Goal: Find specific page/section: Find specific page/section

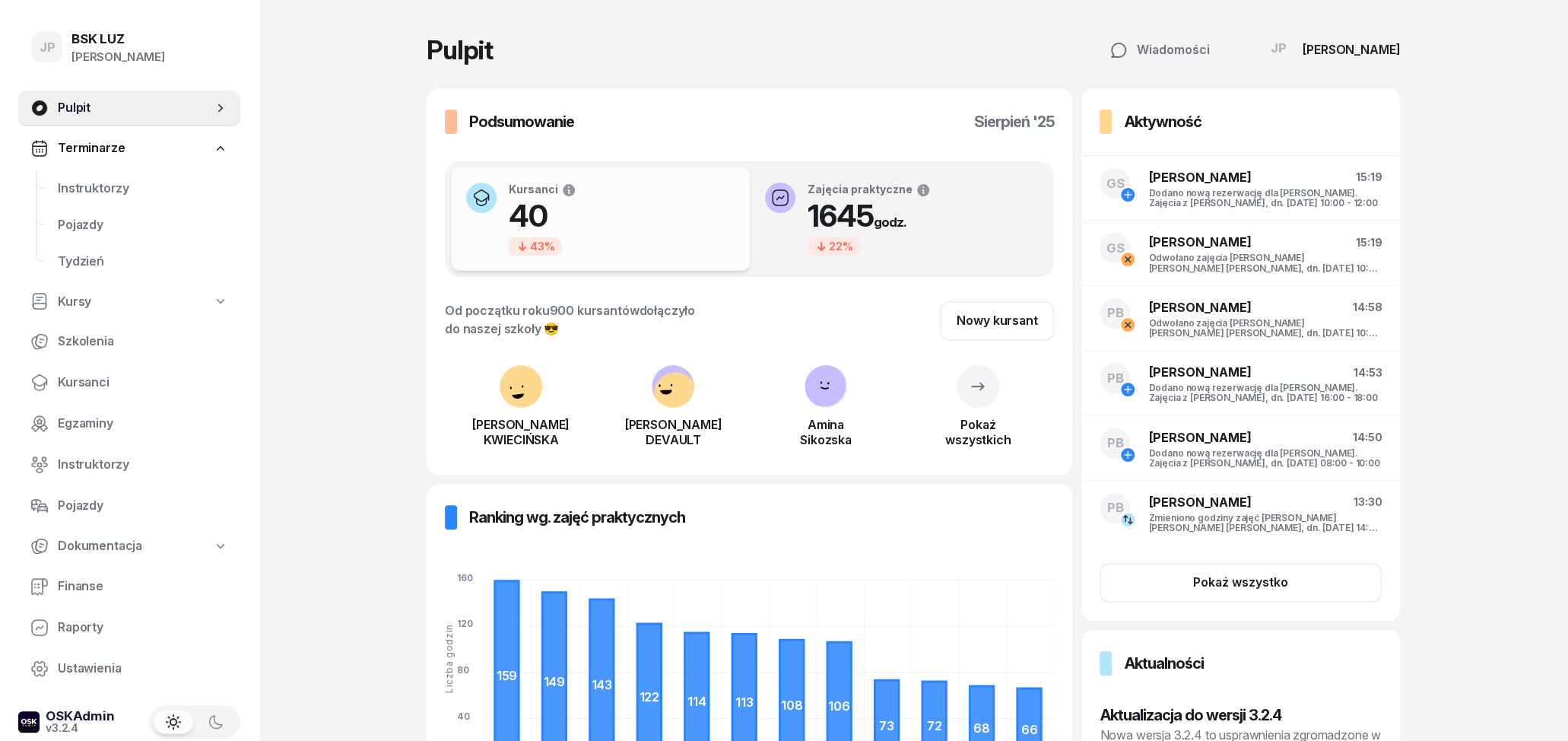
click at [92, 299] on link "Kursy" at bounding box center [129, 302] width 222 height 35
select select
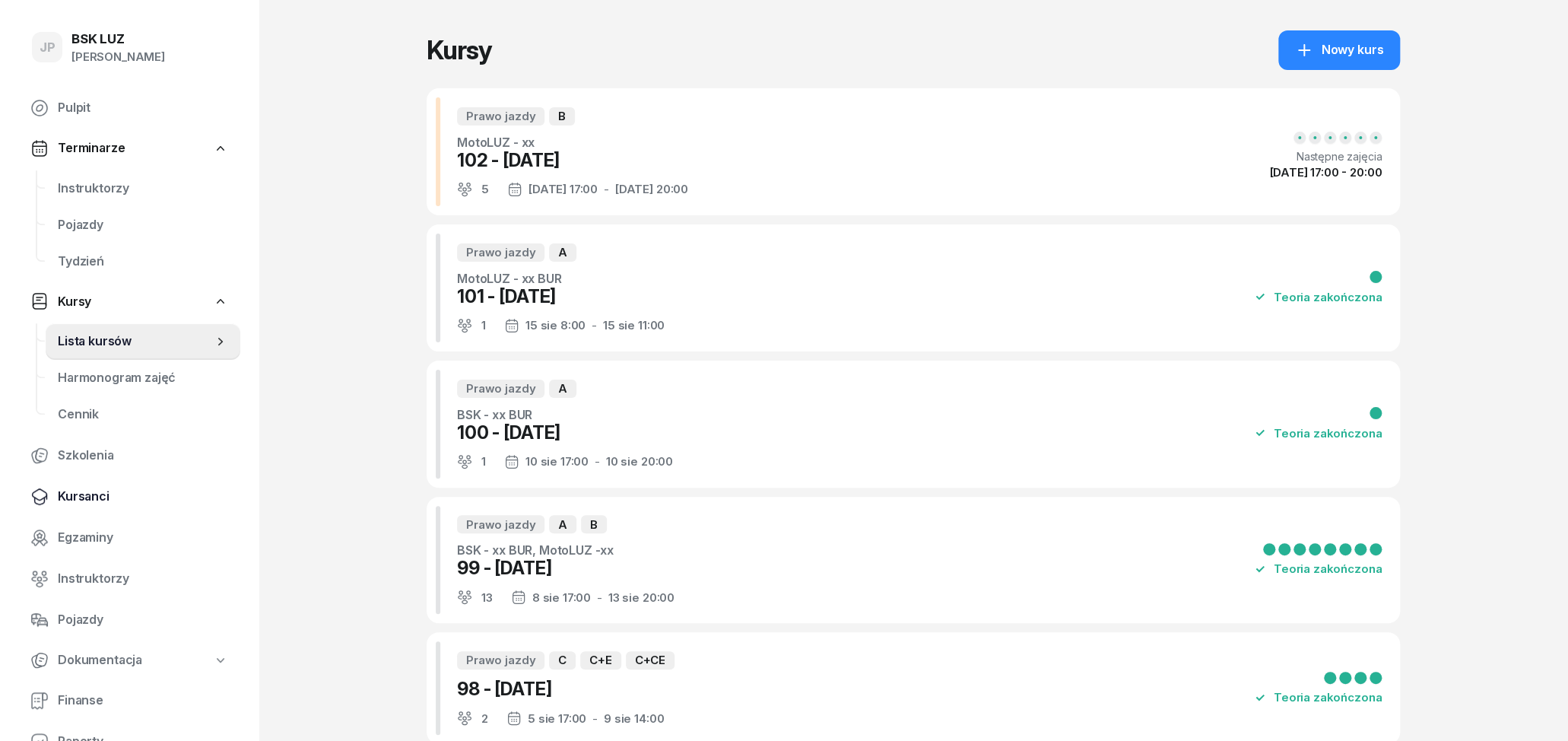
click at [86, 491] on span "Kursanci" at bounding box center [143, 496] width 170 height 20
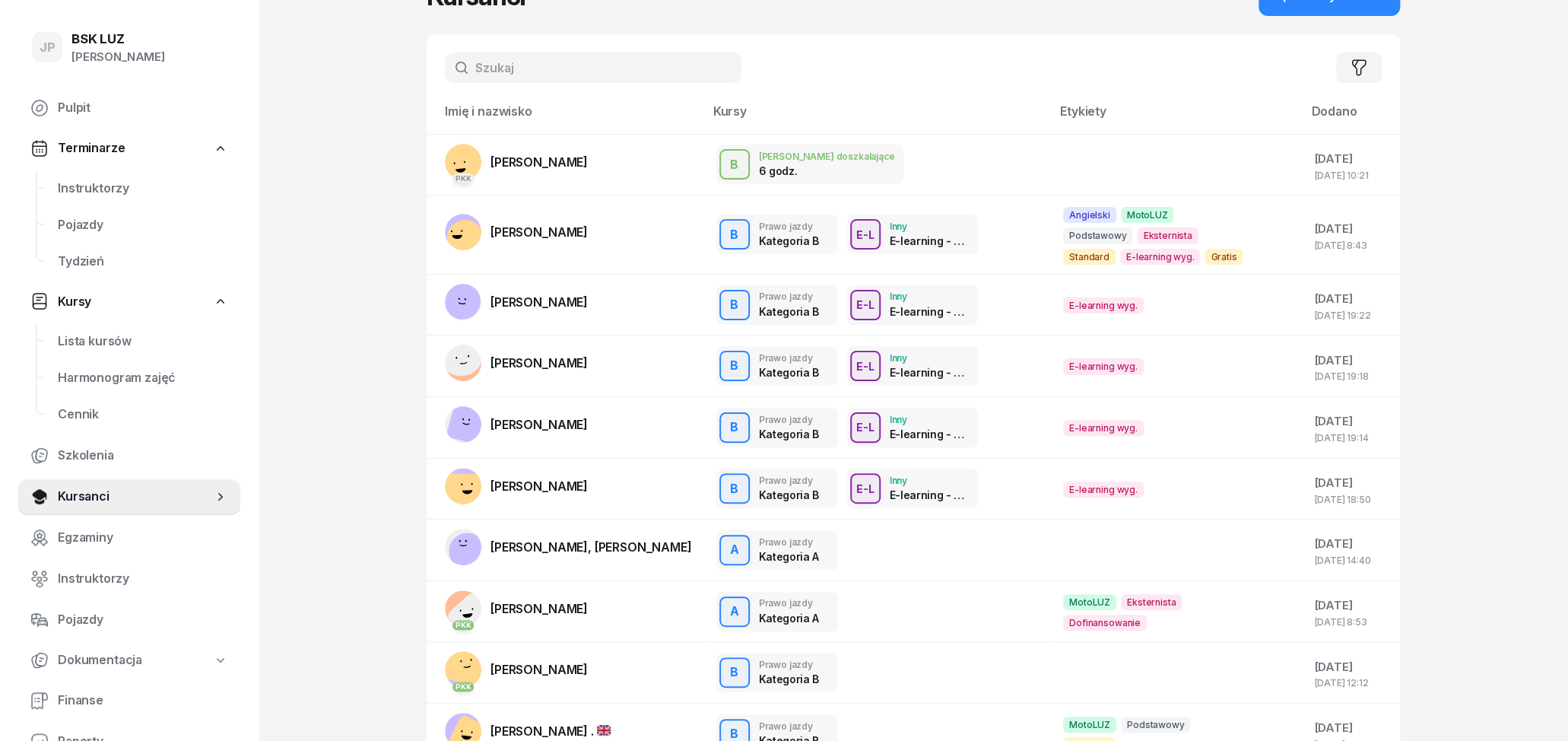
scroll to position [79, 0]
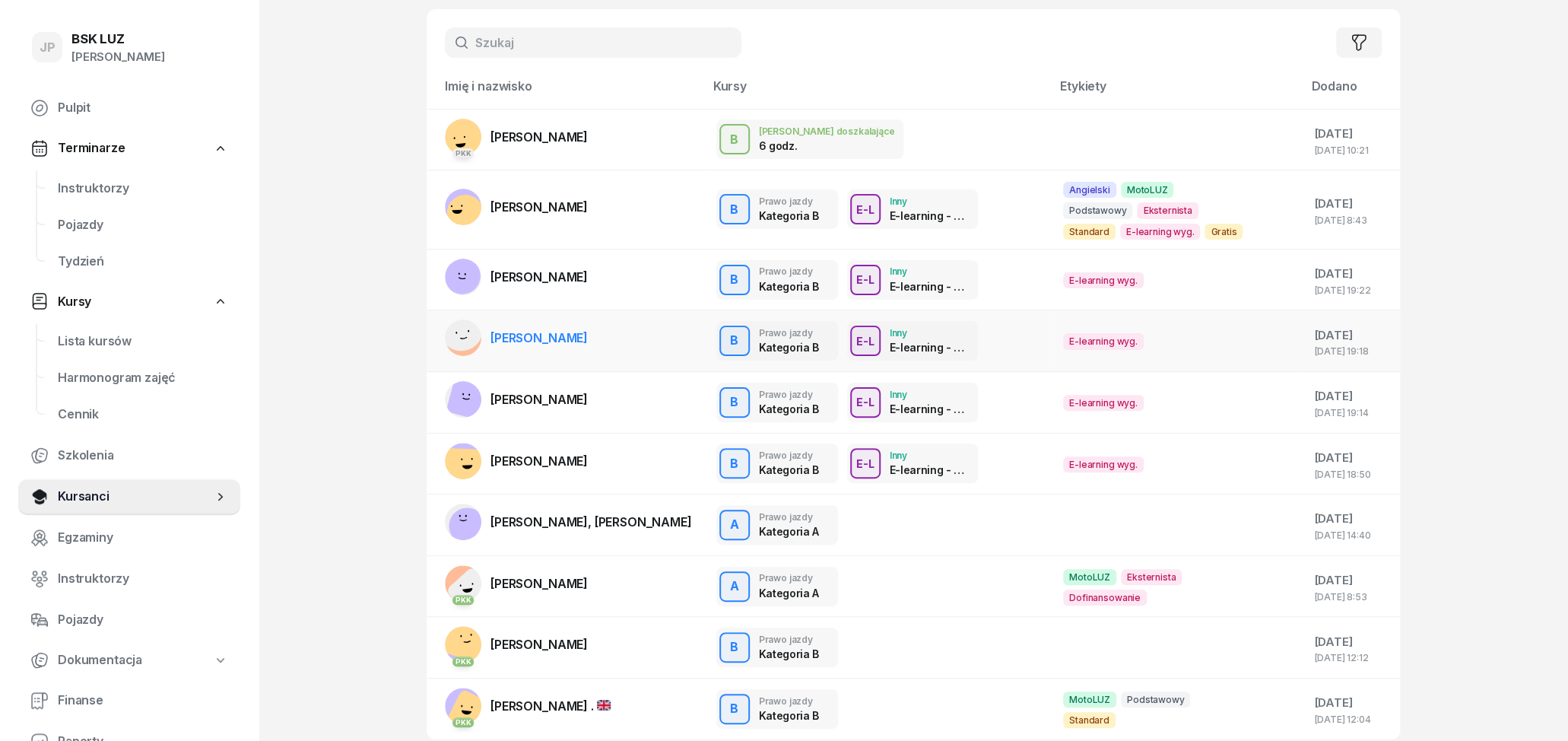
click at [970, 350] on div "B Prawo jazdy Kategoria B B Prawo jazdy Kategoria B Praktyka 0 z 30g Płatności …" at bounding box center [878, 341] width 323 height 40
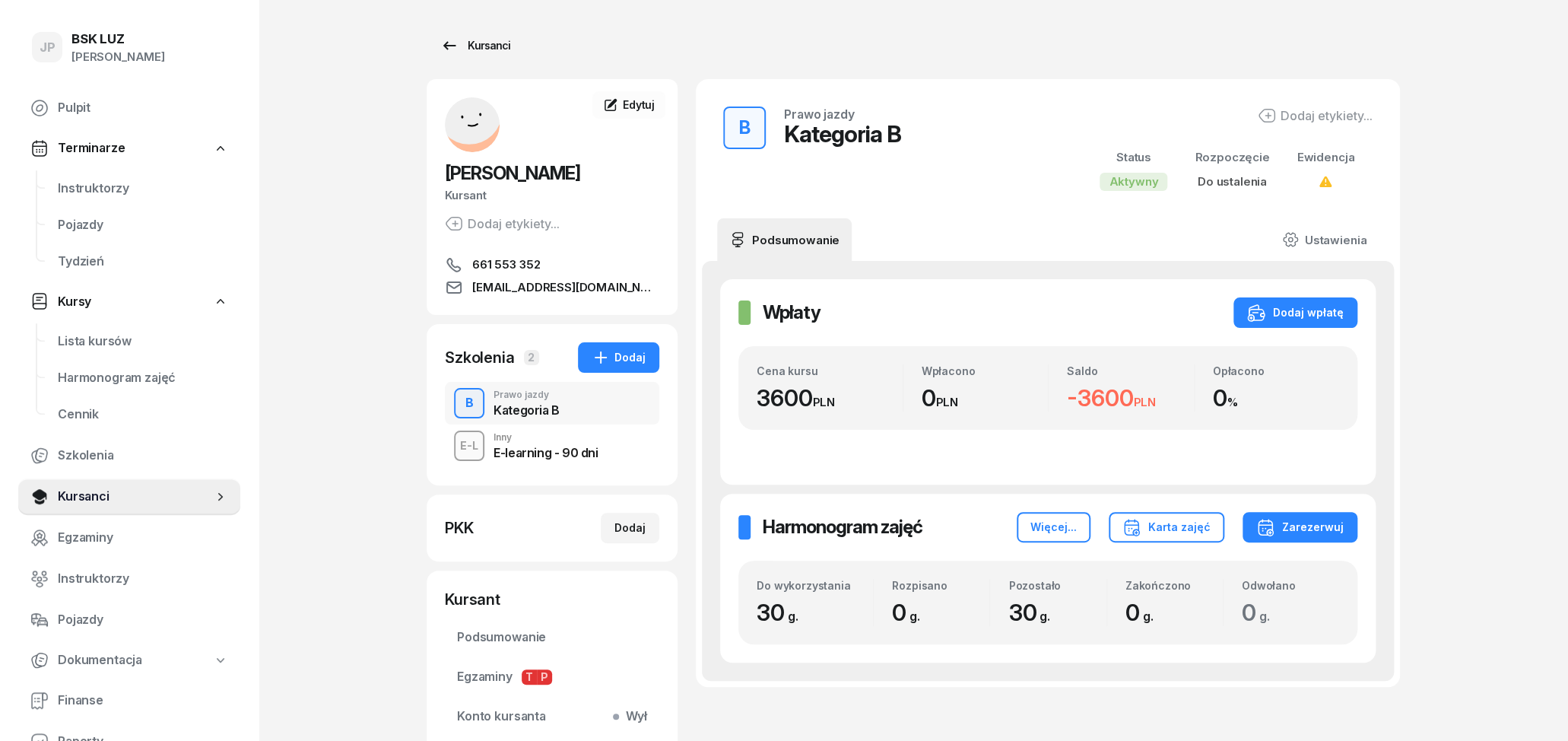
click at [452, 41] on icon at bounding box center [450, 46] width 18 height 18
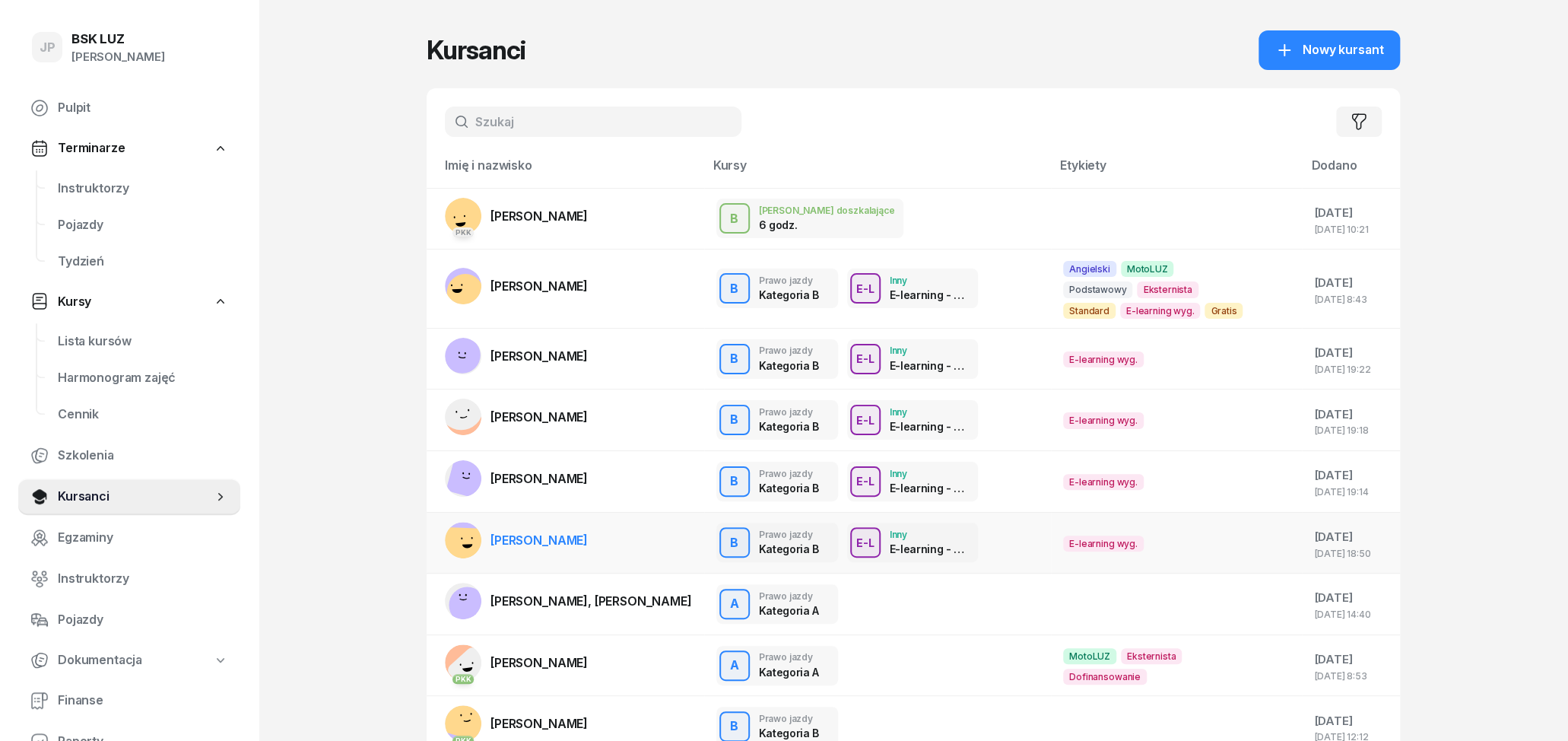
scroll to position [79, 0]
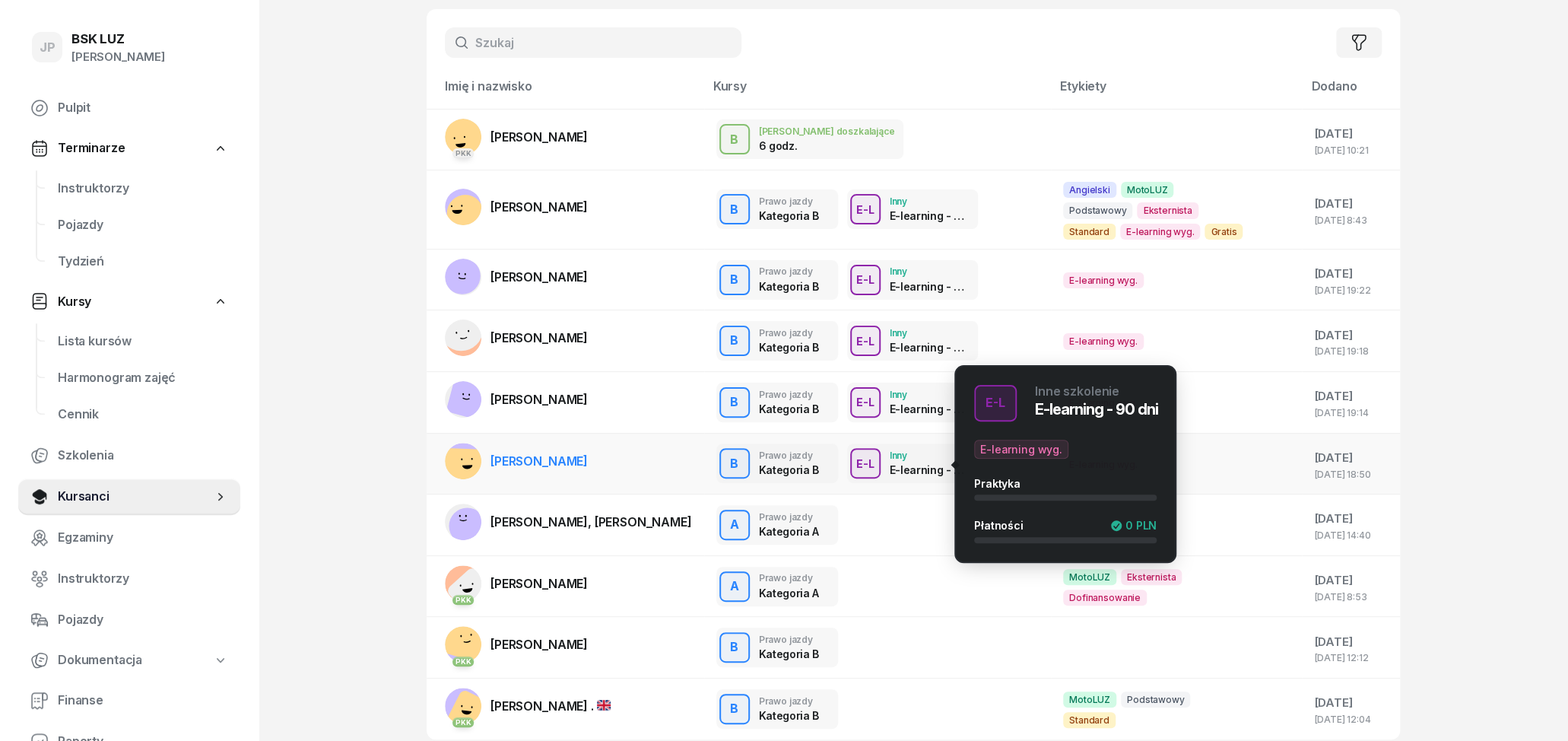
click at [976, 467] on div "E-L Inne szkolenie E-learning - 90 dni E-learning wyg. Praktyka Płatności 0 PLN" at bounding box center [1066, 464] width 183 height 158
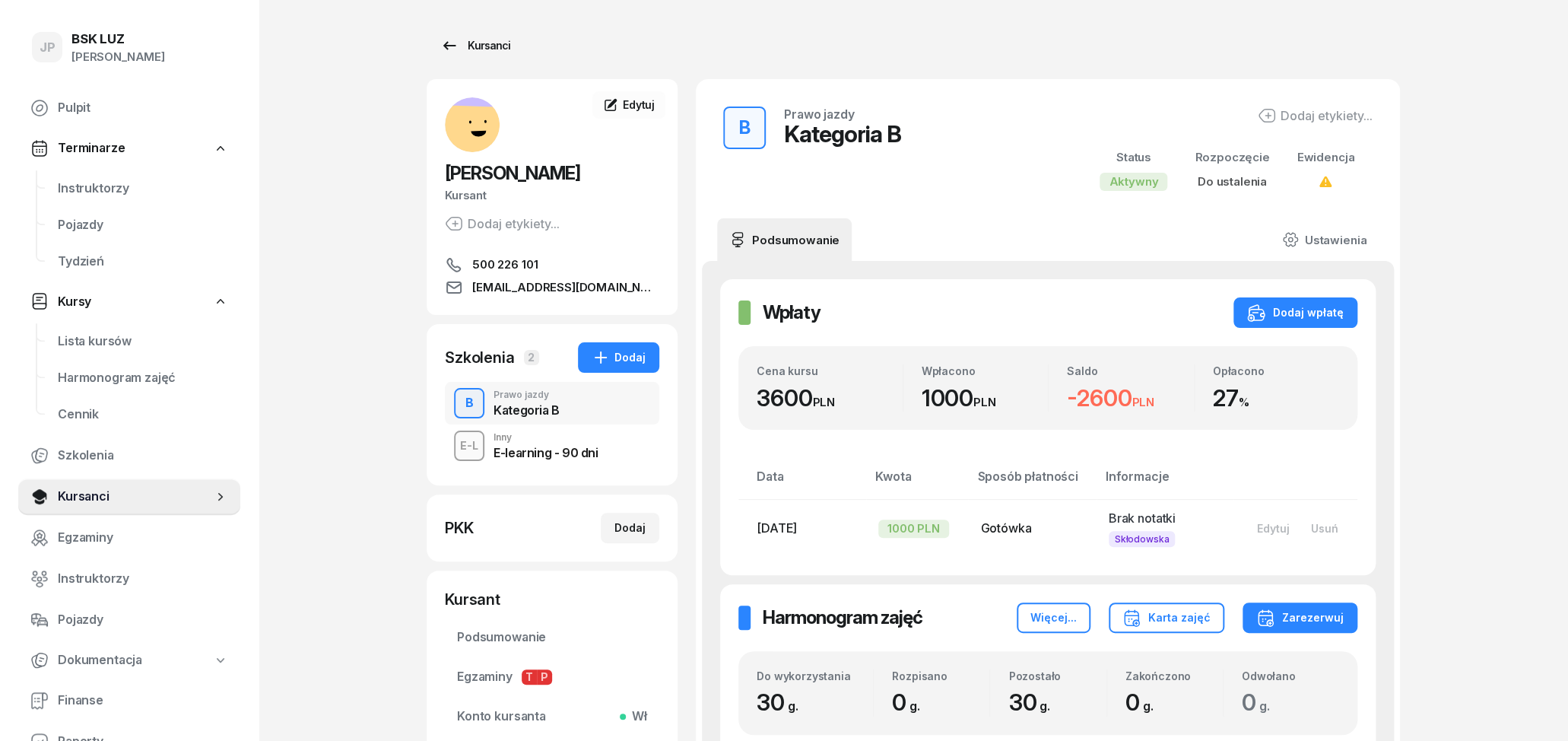
click at [453, 47] on icon at bounding box center [450, 45] width 13 height 8
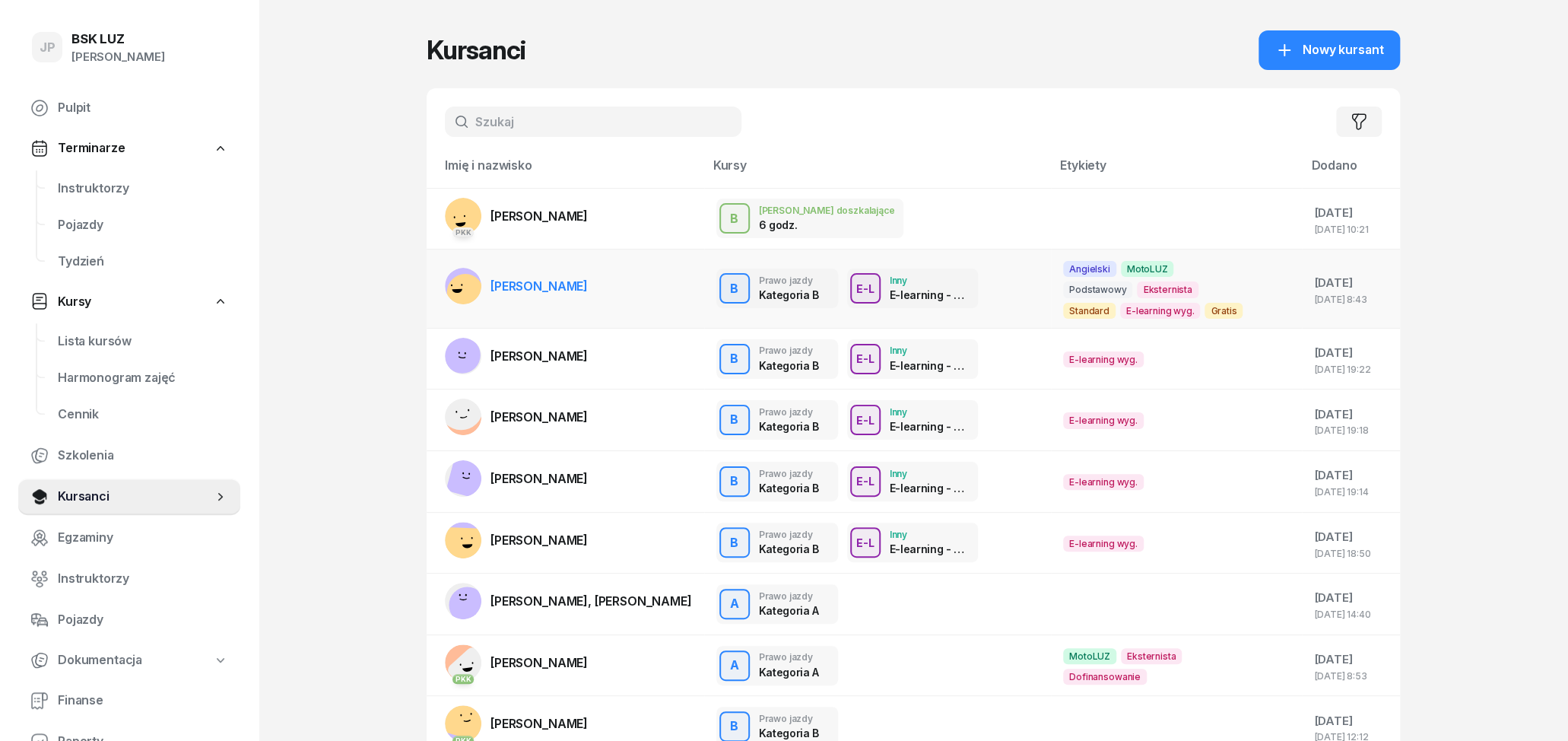
click at [975, 304] on div "B Prawo jazdy Kategoria B E-L Inny E-learning - 90 dni" at bounding box center [878, 289] width 323 height 40
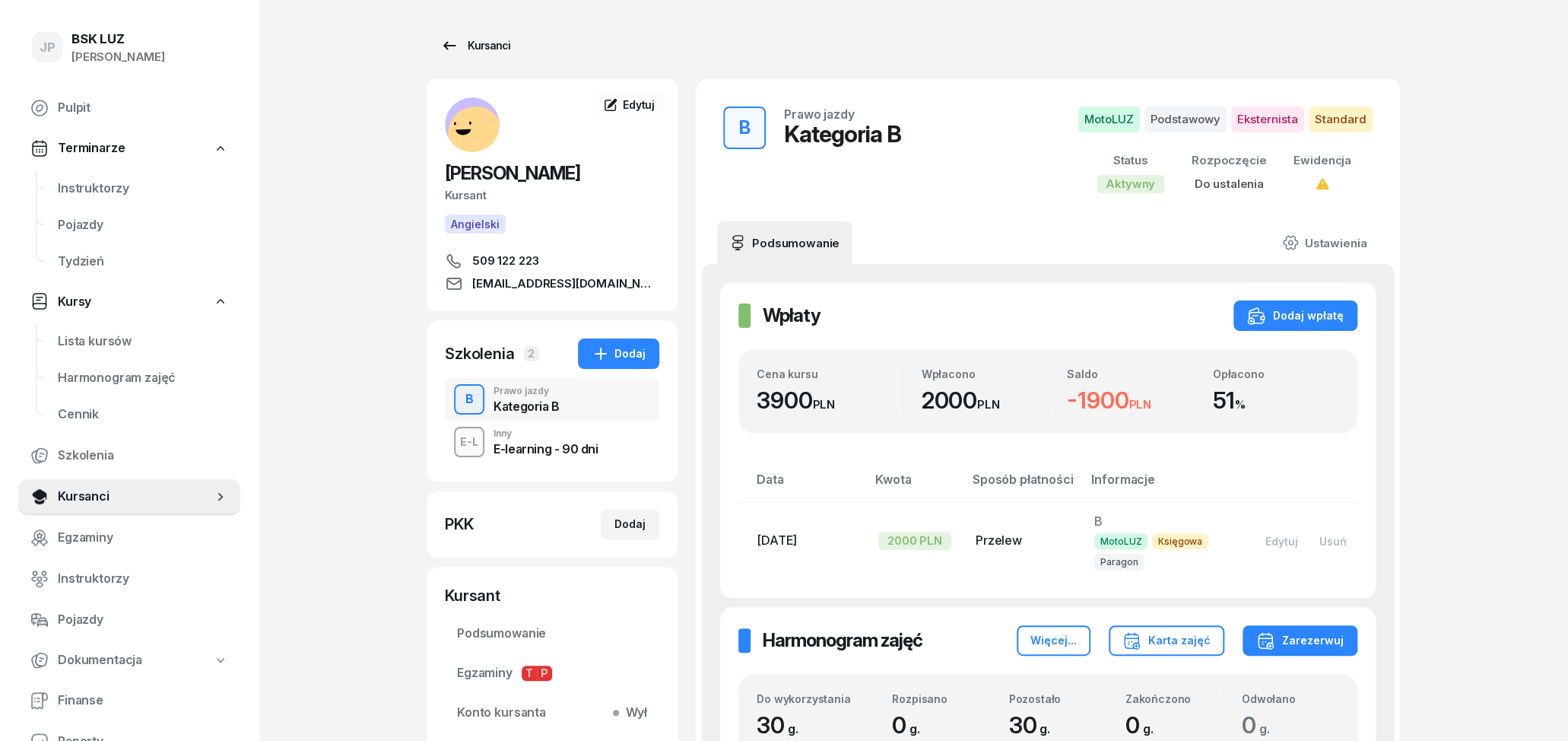
click at [436, 42] on link "Kursanci" at bounding box center [475, 46] width 97 height 31
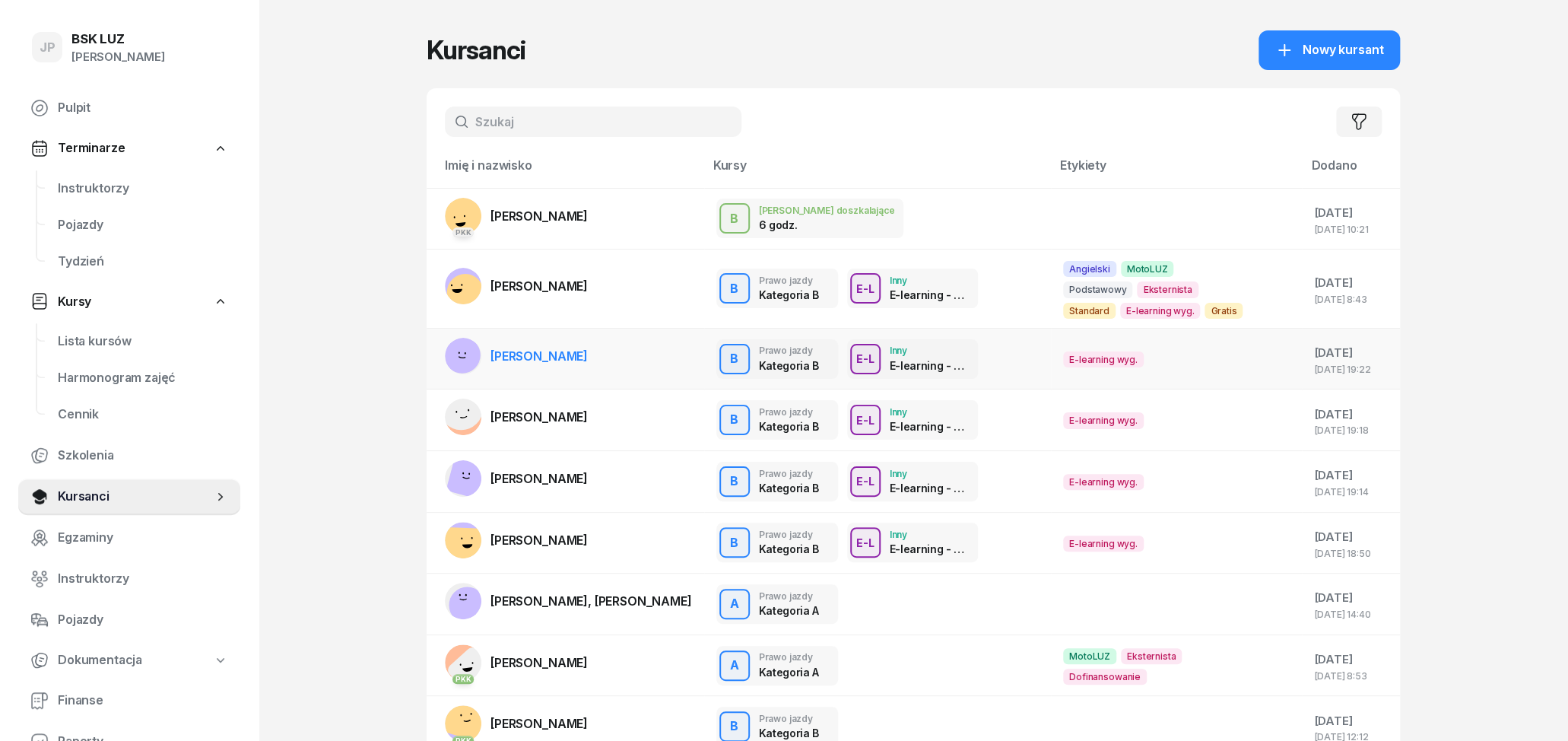
click at [971, 363] on div "B Prawo jazdy Kategoria B E-L Inny E-learning - 90 dni" at bounding box center [878, 359] width 323 height 40
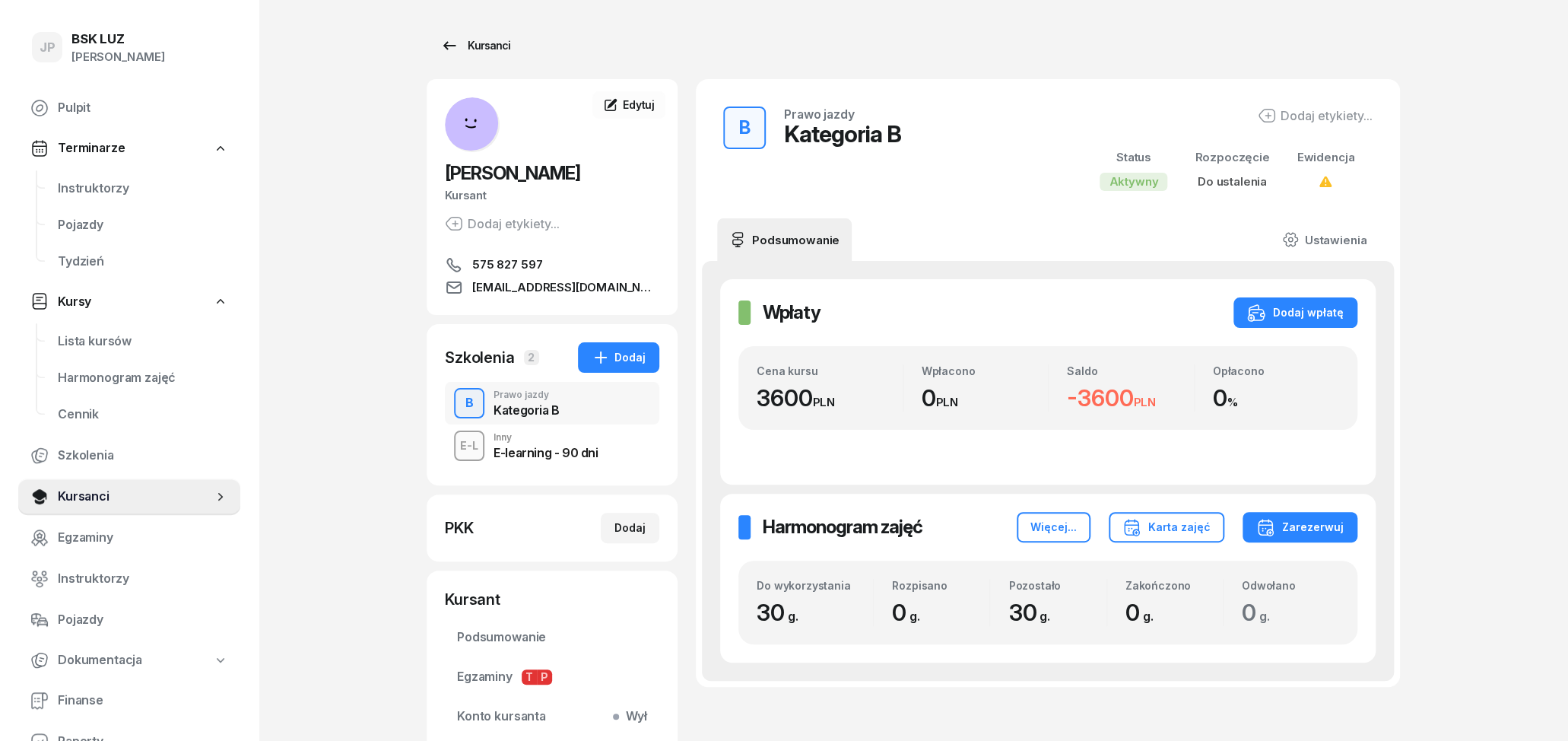
click at [495, 45] on div "Kursanci" at bounding box center [476, 46] width 70 height 18
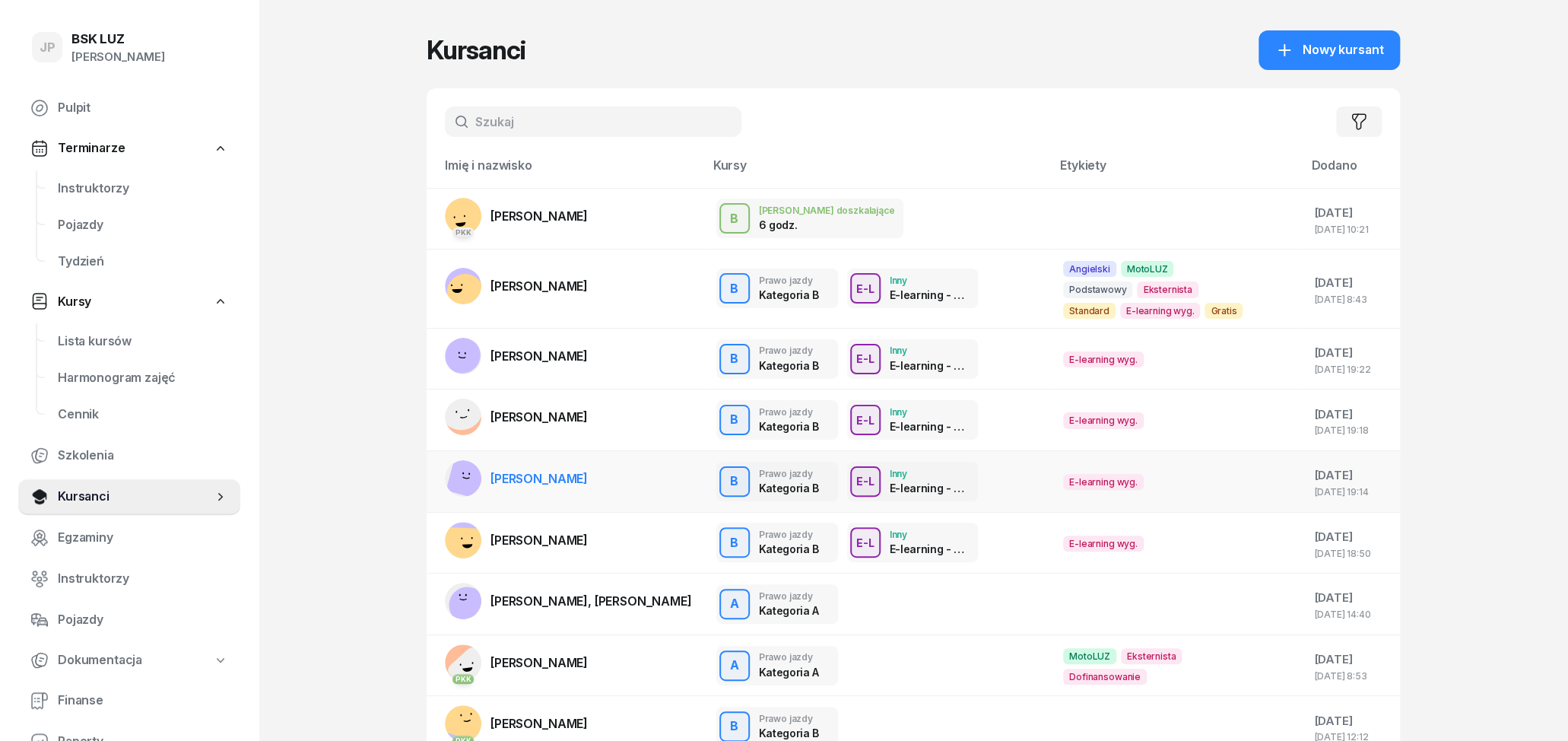
scroll to position [79, 0]
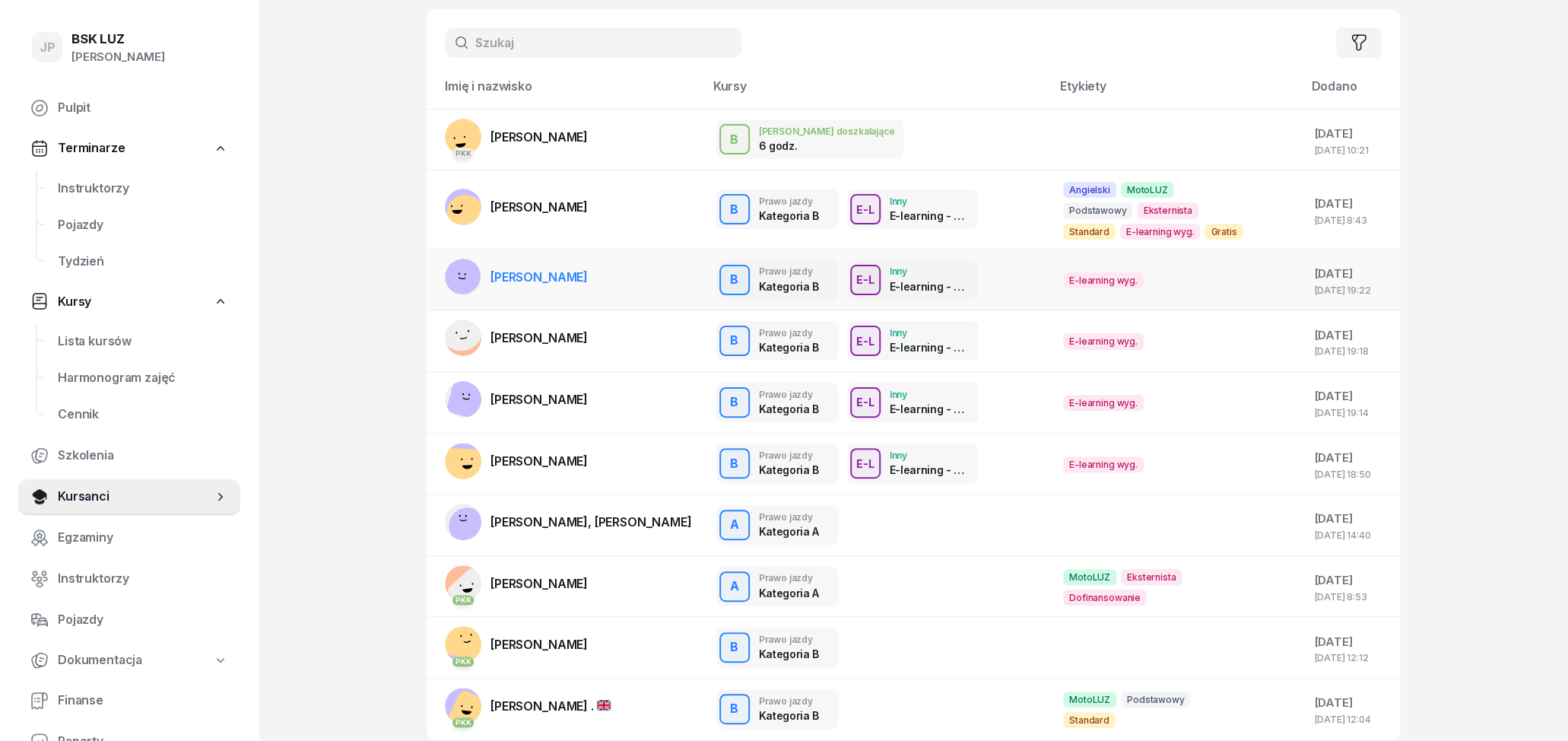
click at [1004, 273] on div "B Prawo jazdy Kategoria B E-L Inny E-learning - 90 dni E-L Inne szkolenie E-lea…" at bounding box center [878, 280] width 323 height 40
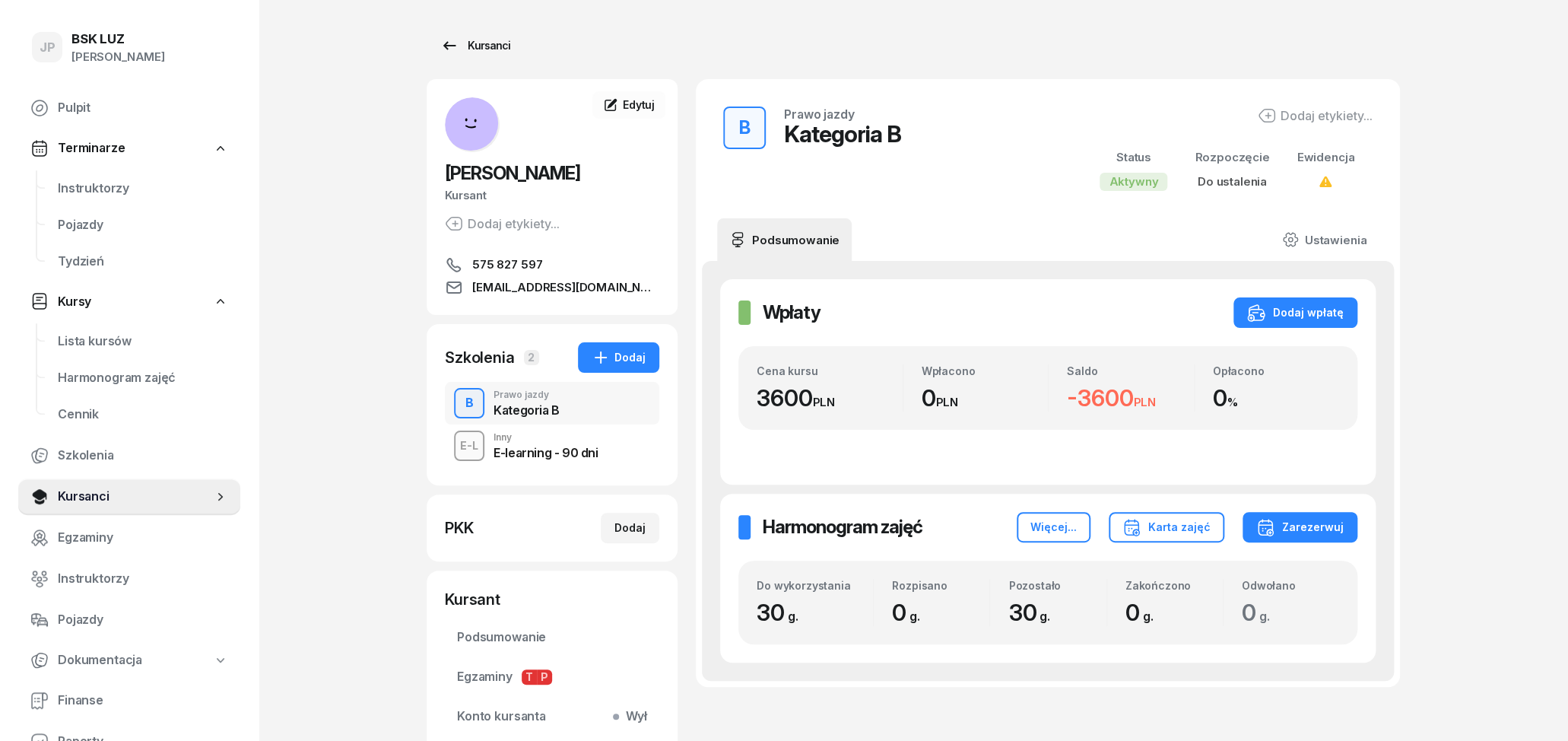
click at [500, 48] on div "Kursanci" at bounding box center [476, 46] width 70 height 18
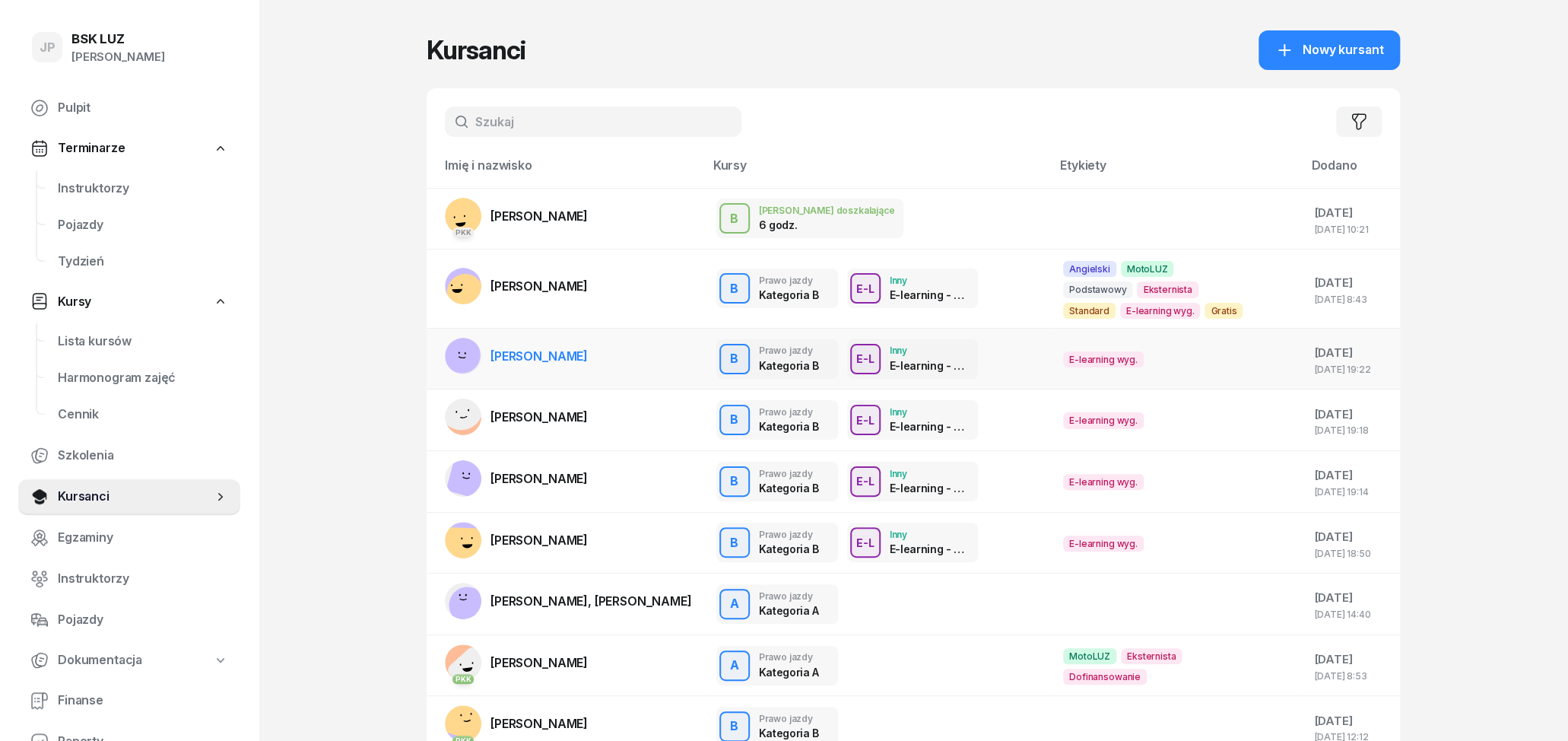
click at [979, 360] on div "B Prawo jazdy Kategoria B E-L Inny E-learning - 90 dni" at bounding box center [878, 359] width 323 height 40
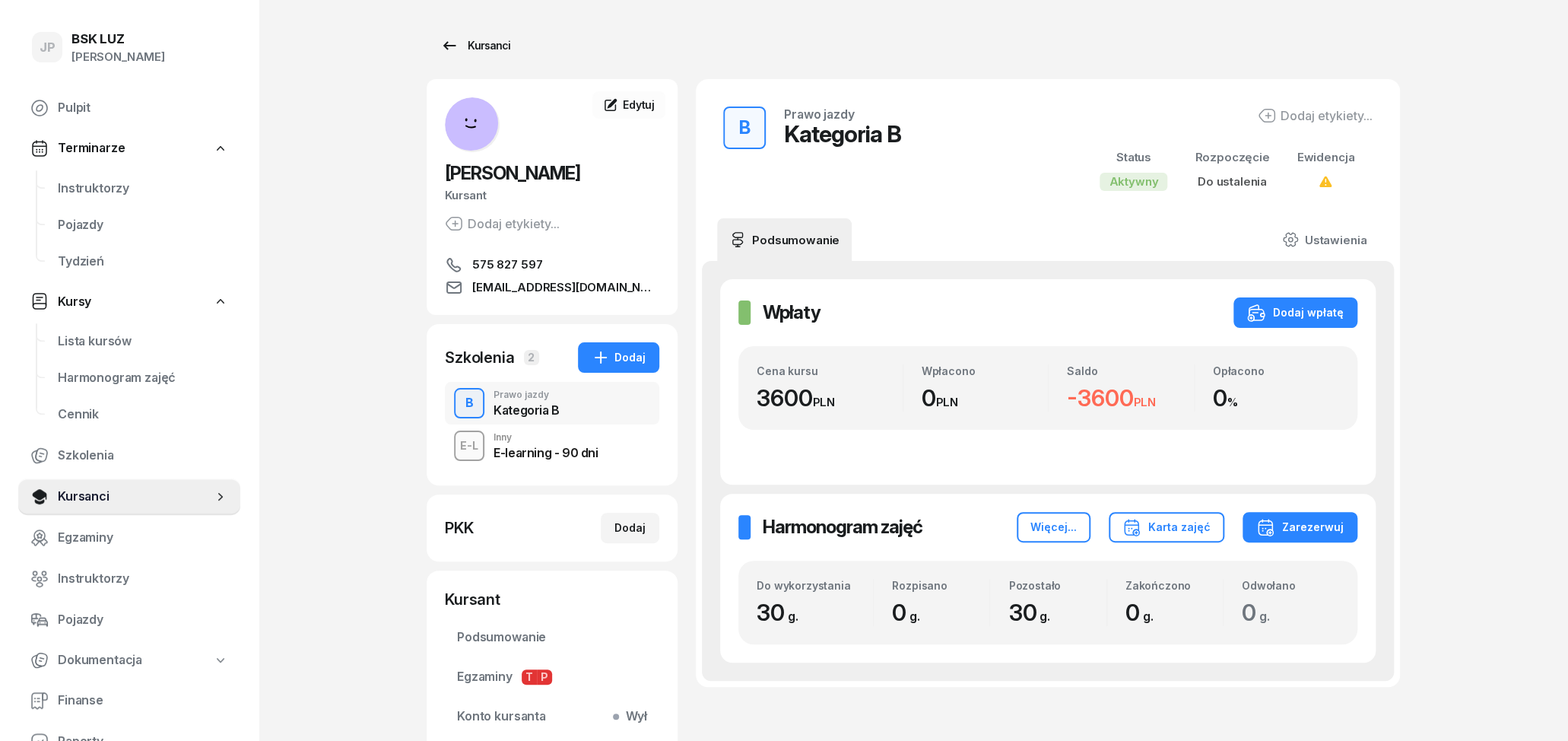
click at [459, 41] on div "Kursanci" at bounding box center [476, 46] width 70 height 18
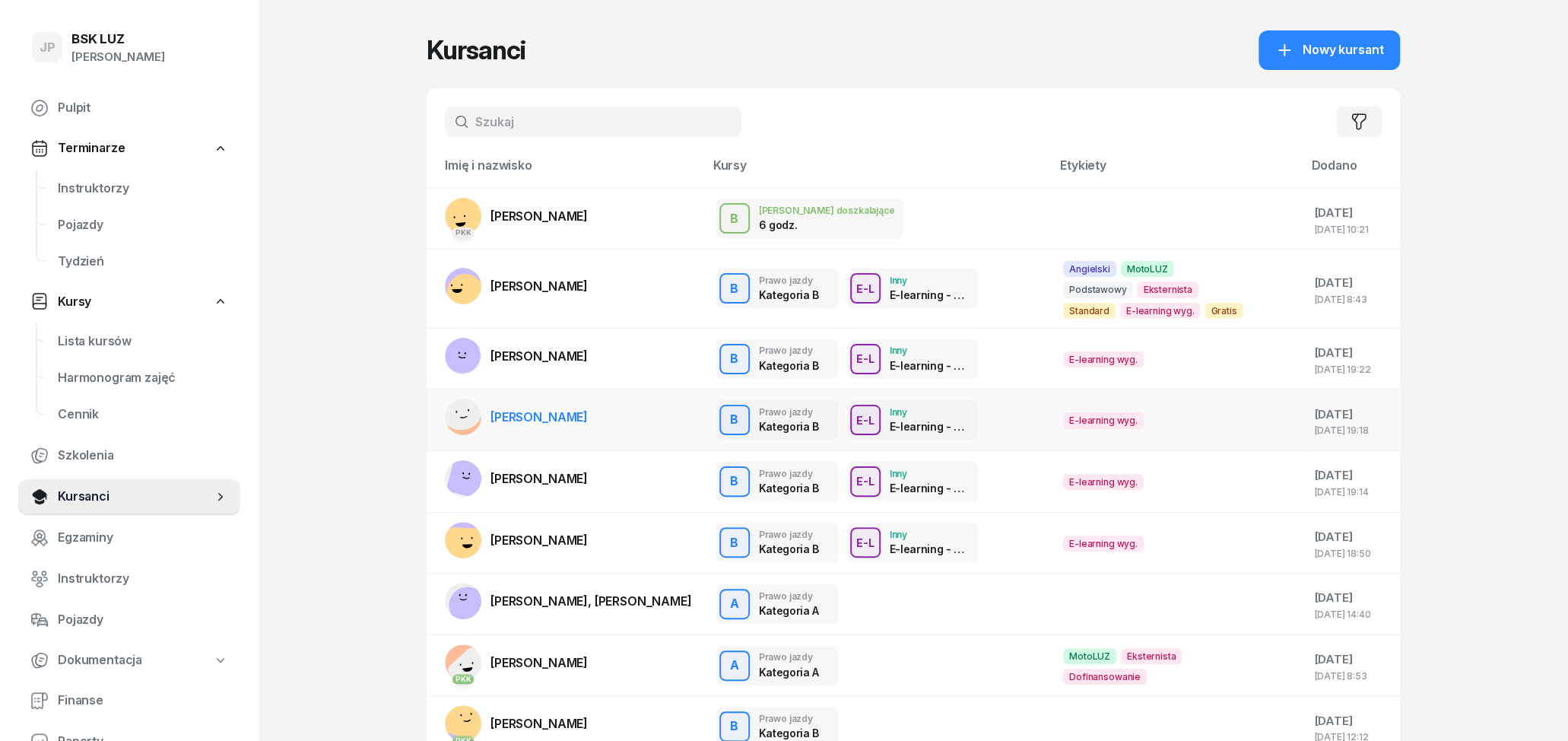
click at [999, 415] on div "B Prawo jazdy Kategoria B E-L Inny E-learning - 90 dni E-L Inne szkolenie E-lea…" at bounding box center [878, 420] width 323 height 40
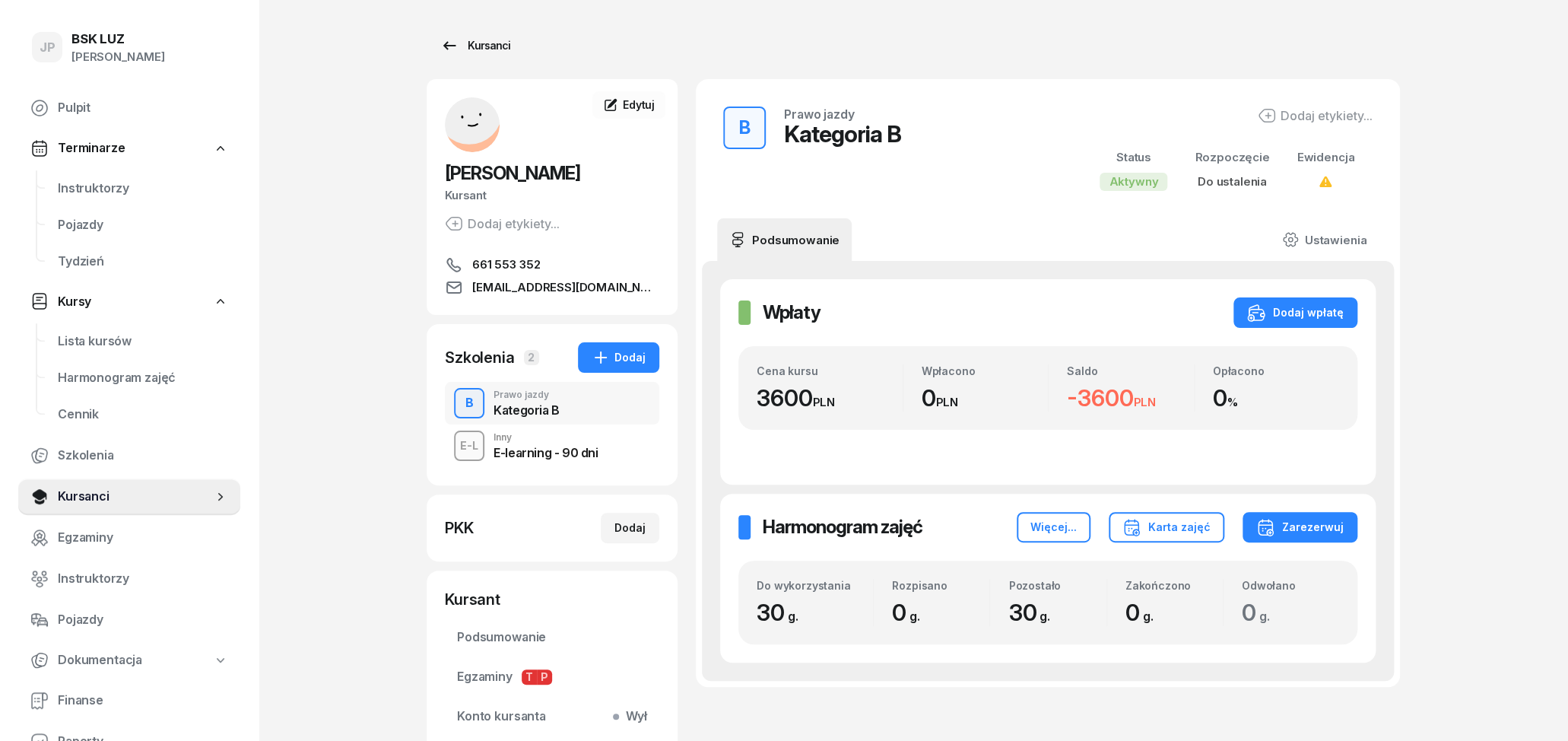
click at [456, 47] on icon at bounding box center [450, 46] width 18 height 18
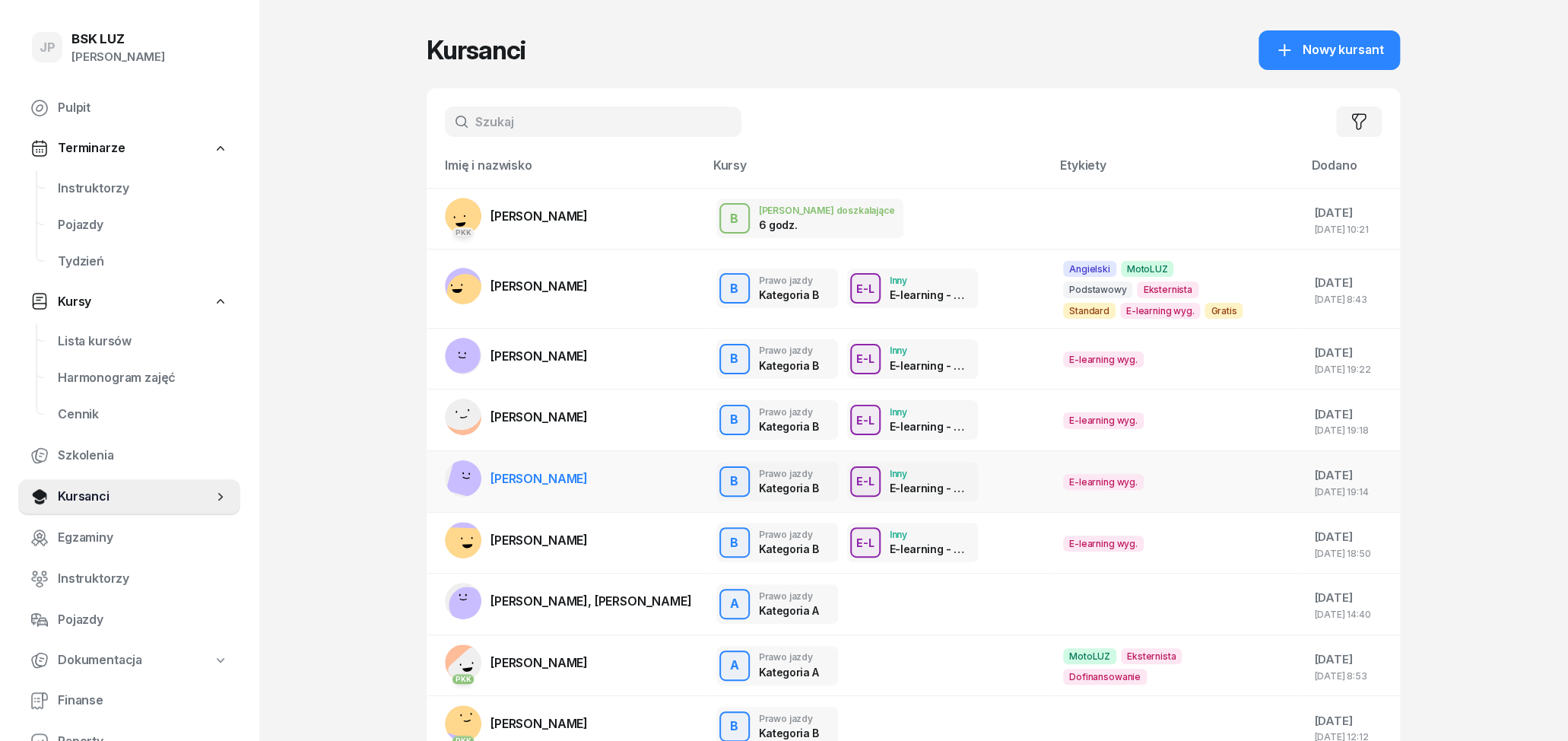
click at [1001, 476] on div "B Prawo jazdy Kategoria B E-L Inny E-learning - 90 dni E-L Inne szkolenie E-lea…" at bounding box center [878, 482] width 323 height 40
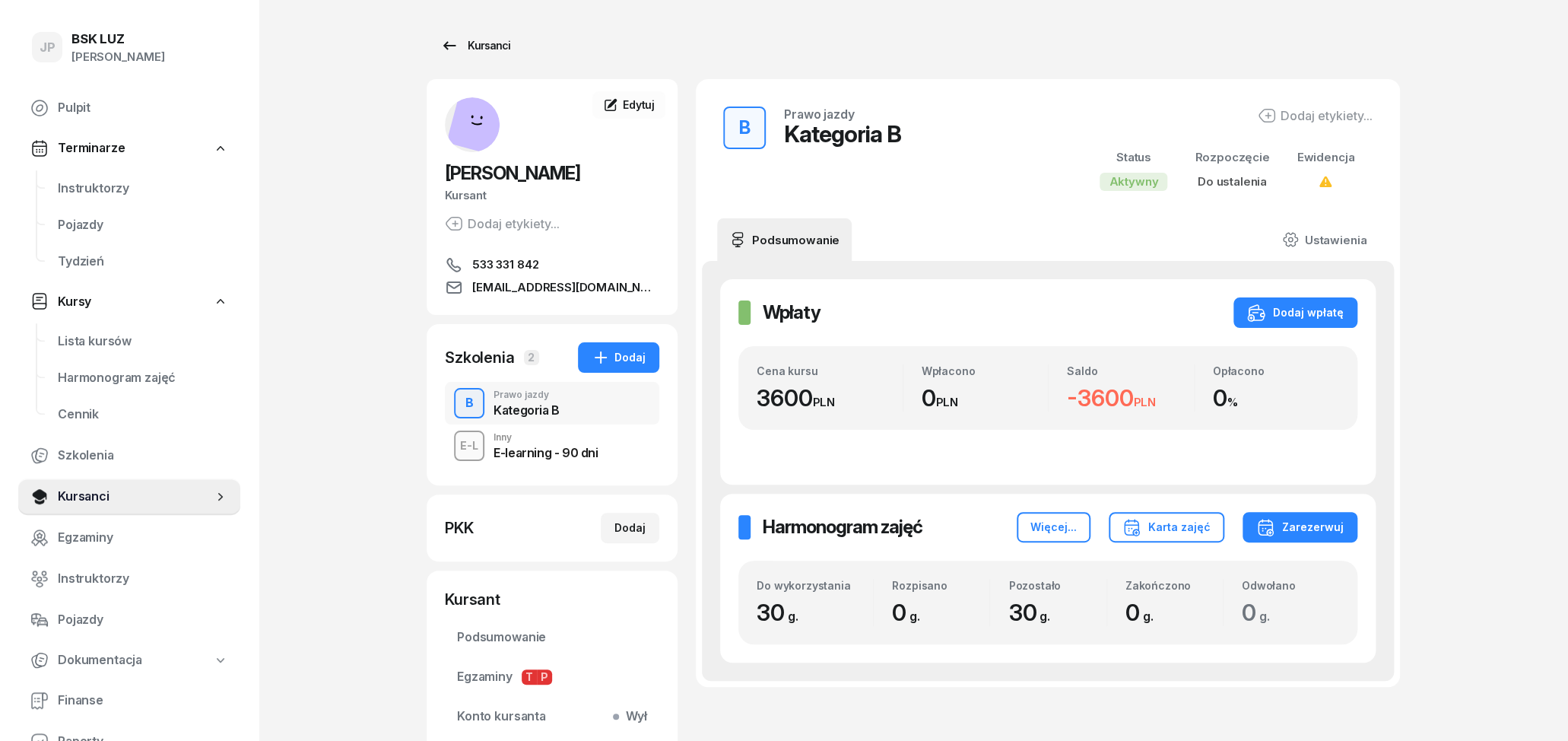
click at [460, 39] on div "Kursanci" at bounding box center [476, 46] width 70 height 18
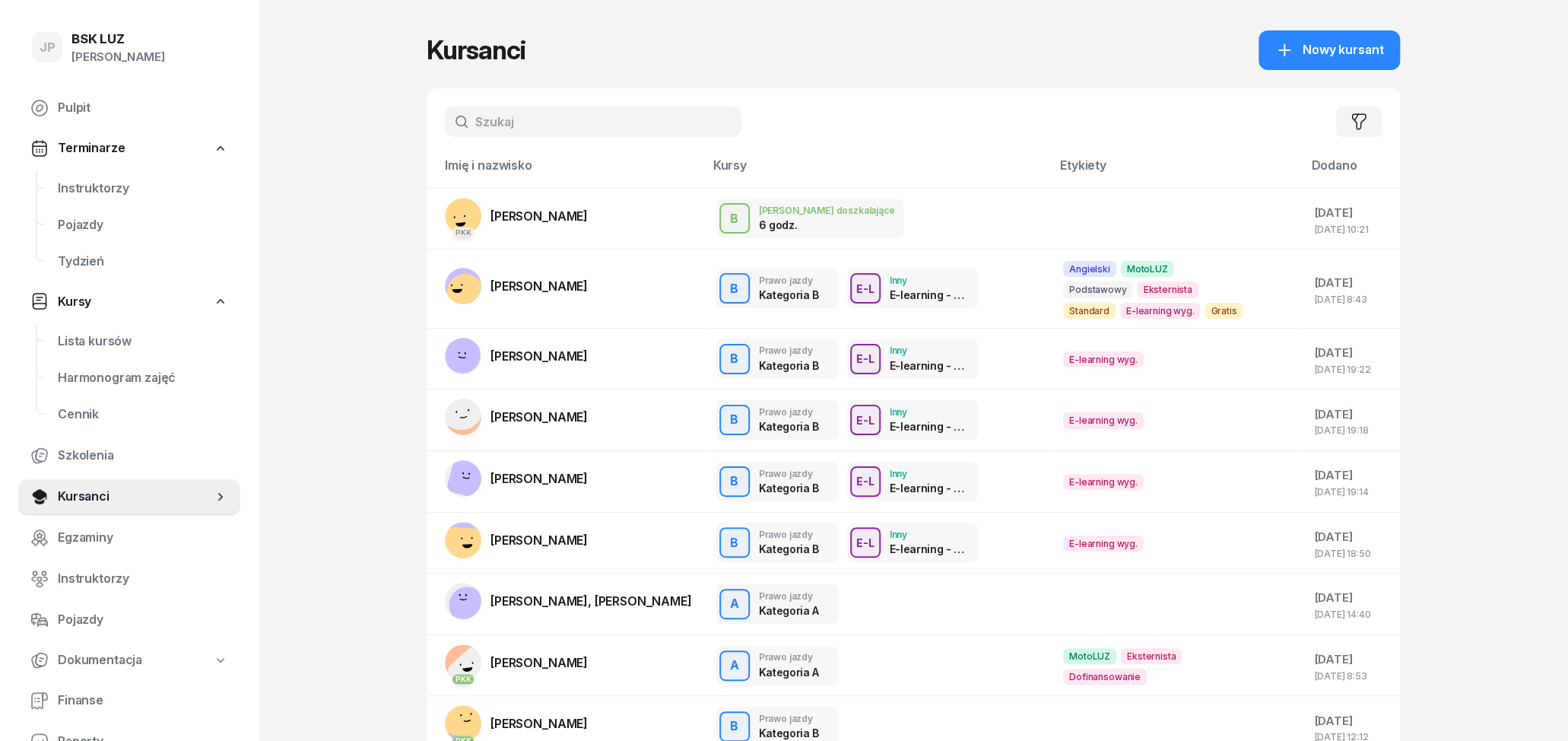
click at [515, 106] on div "Filtruj" at bounding box center [913, 121] width 974 height 67
click at [520, 120] on input "text" at bounding box center [593, 121] width 297 height 31
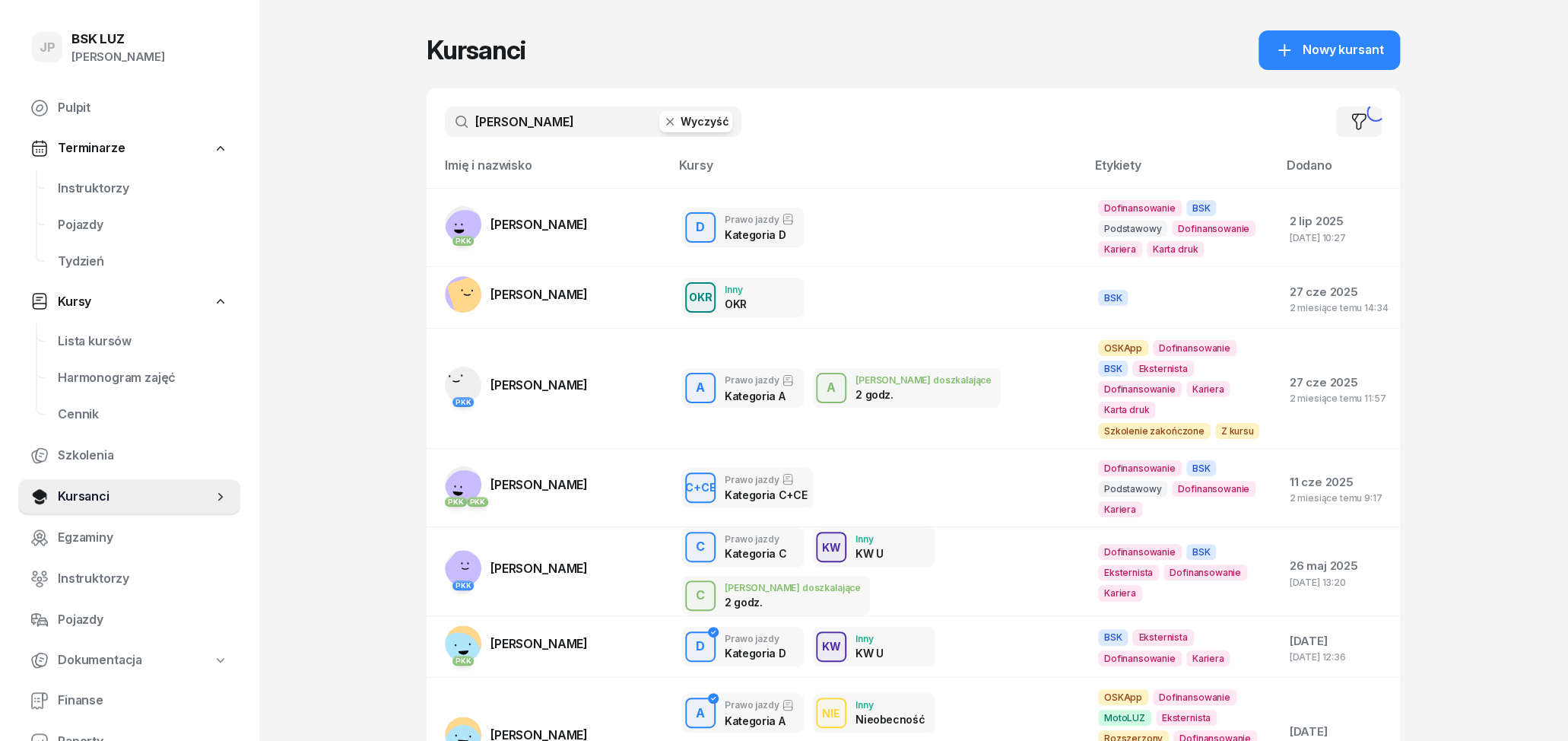
type input "[PERSON_NAME]"
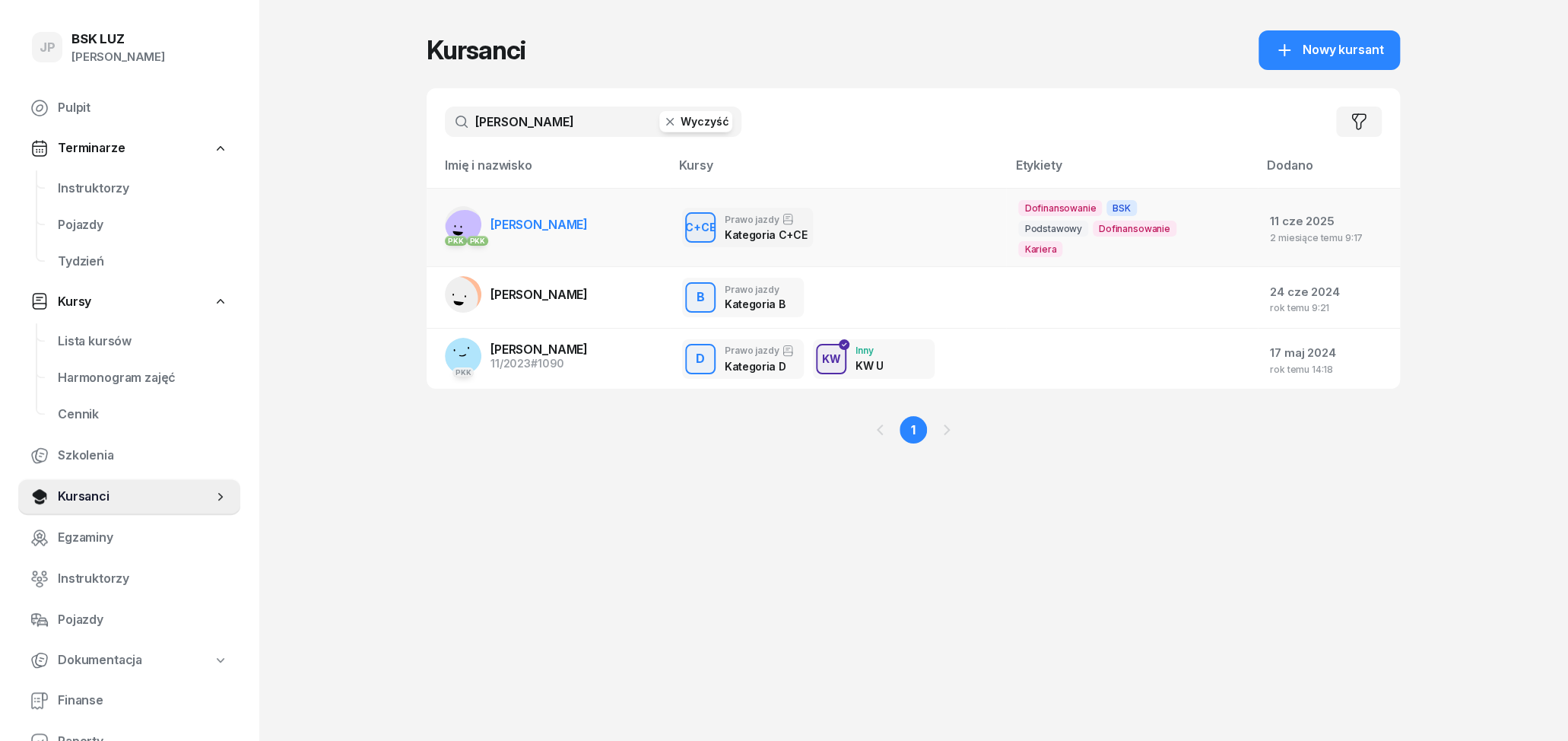
click at [542, 225] on span "[PERSON_NAME]" at bounding box center [539, 225] width 97 height 15
